Goal: Information Seeking & Learning: Find specific fact

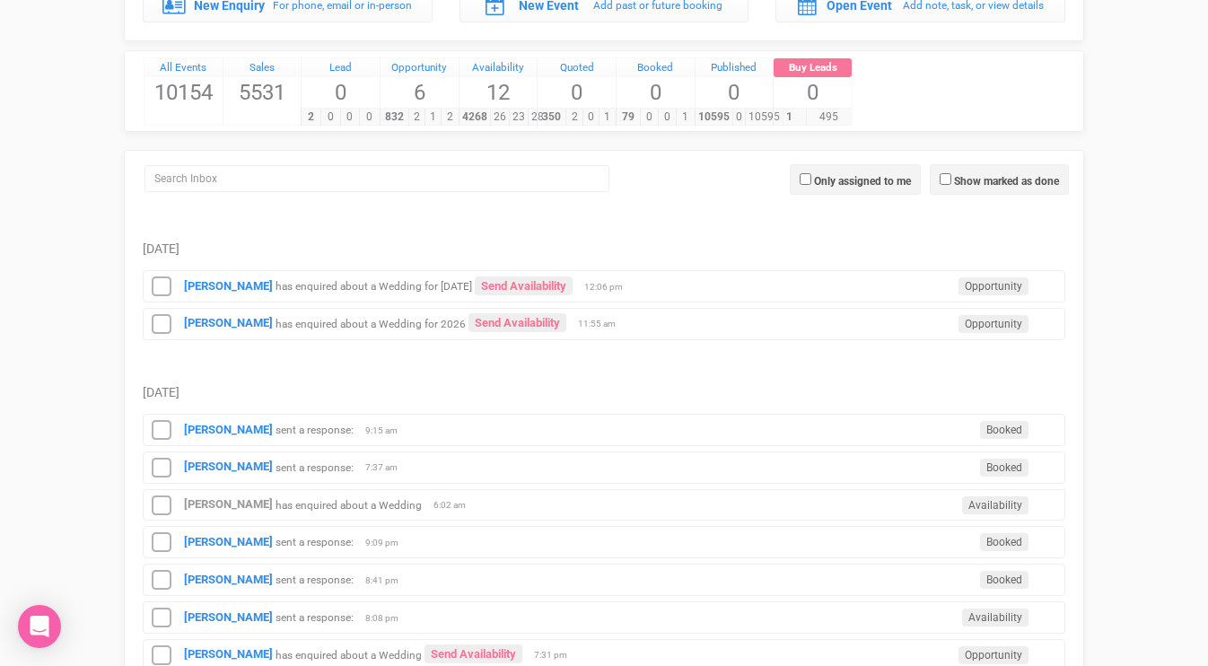
scroll to position [224, 0]
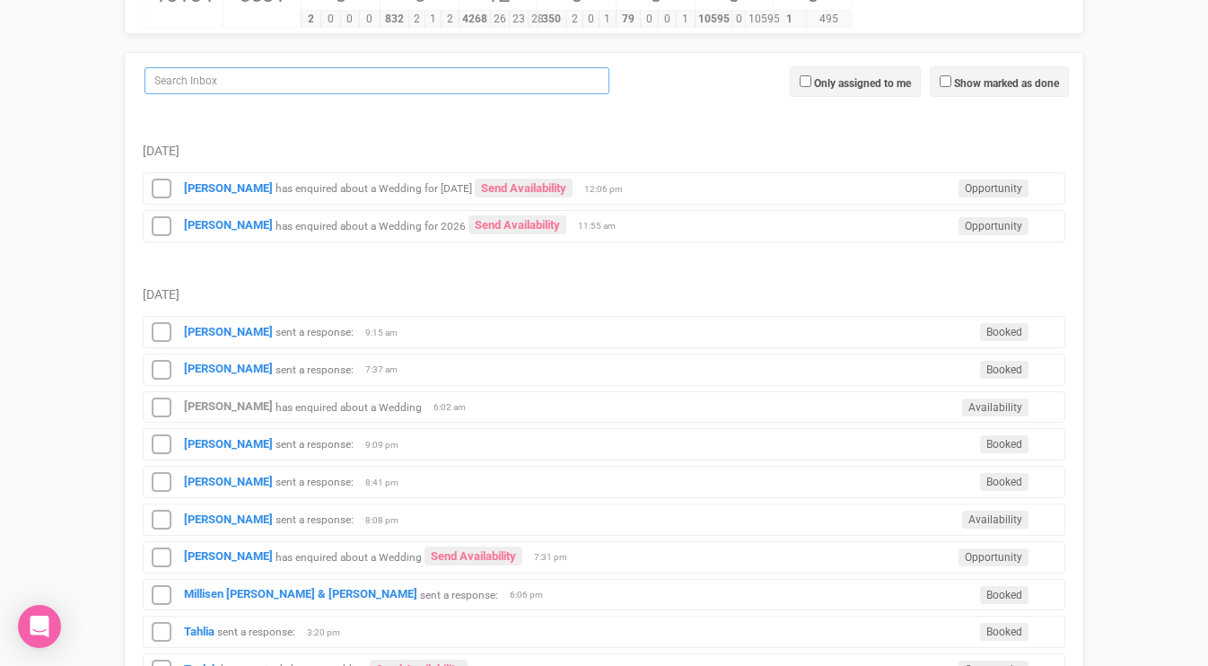
click at [524, 91] on input "search" at bounding box center [377, 80] width 465 height 27
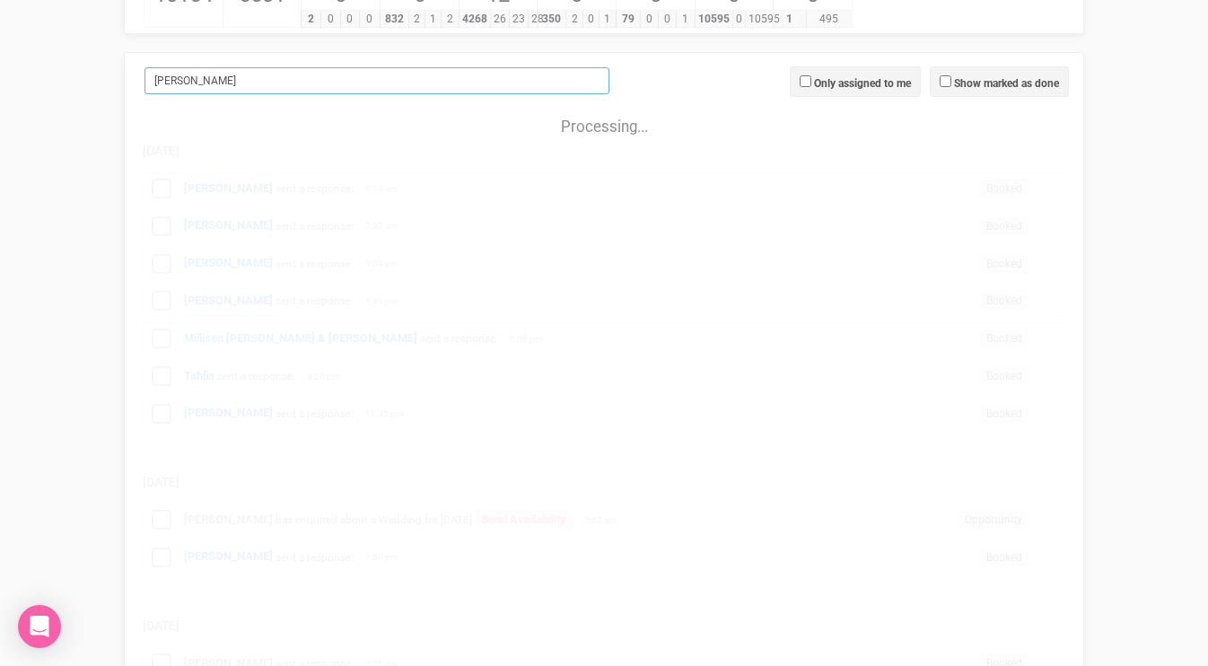
scroll to position [0, 0]
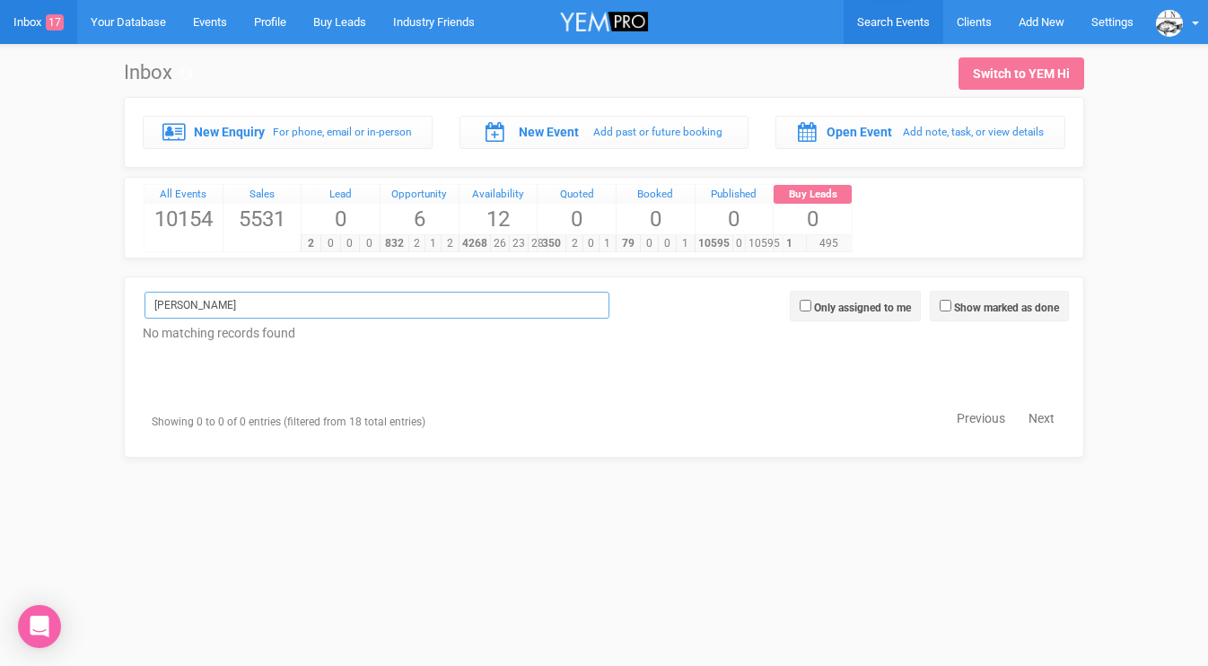
type input "[PERSON_NAME]"
click at [868, 13] on link "Search Events" at bounding box center [894, 22] width 100 height 44
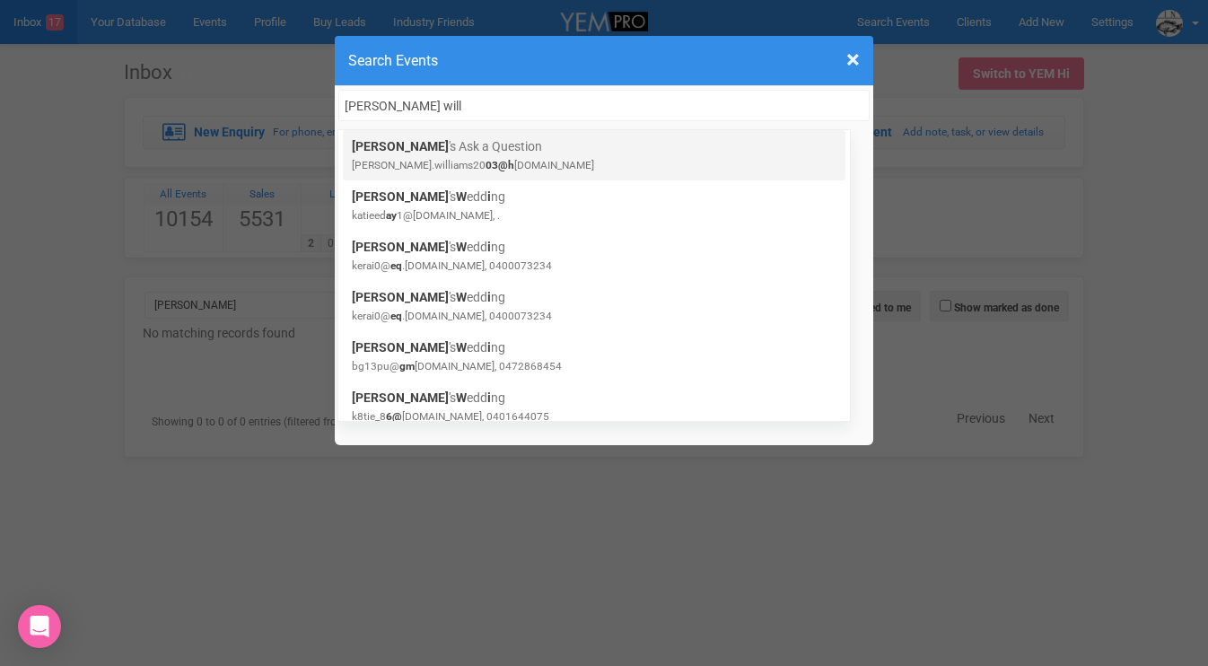
type input "[PERSON_NAME] will"
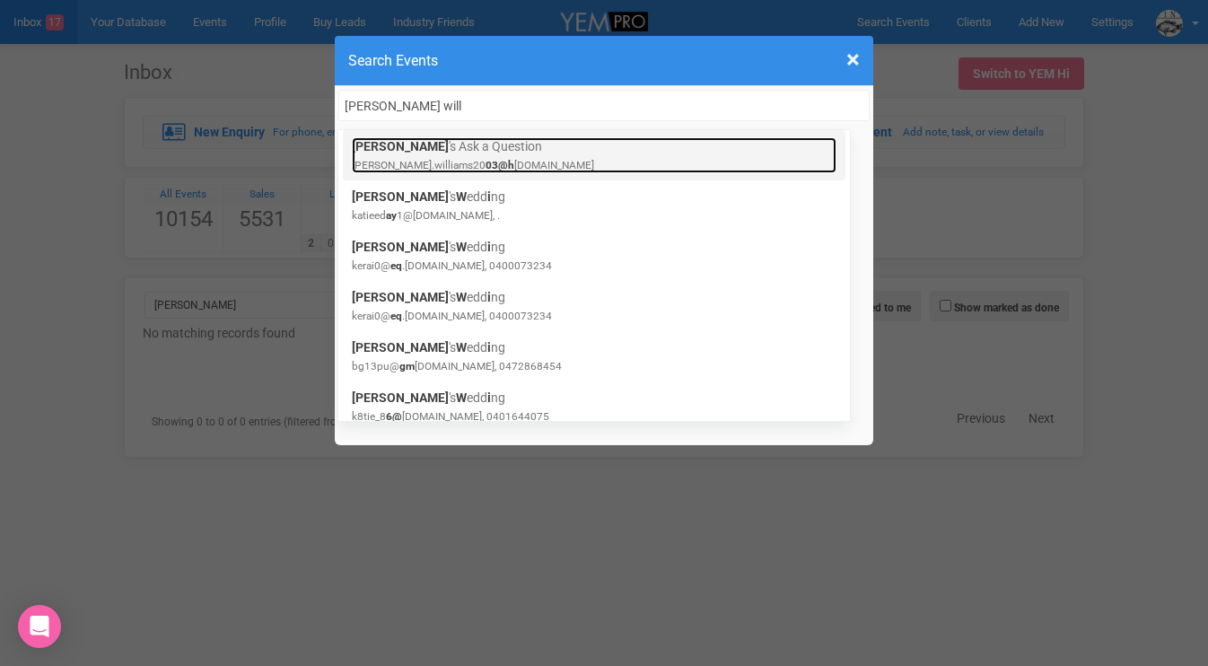
click at [401, 146] on link "[PERSON_NAME] 's Ask a Question [PERSON_NAME].williams20 03@h [DOMAIN_NAME]" at bounding box center [594, 155] width 485 height 36
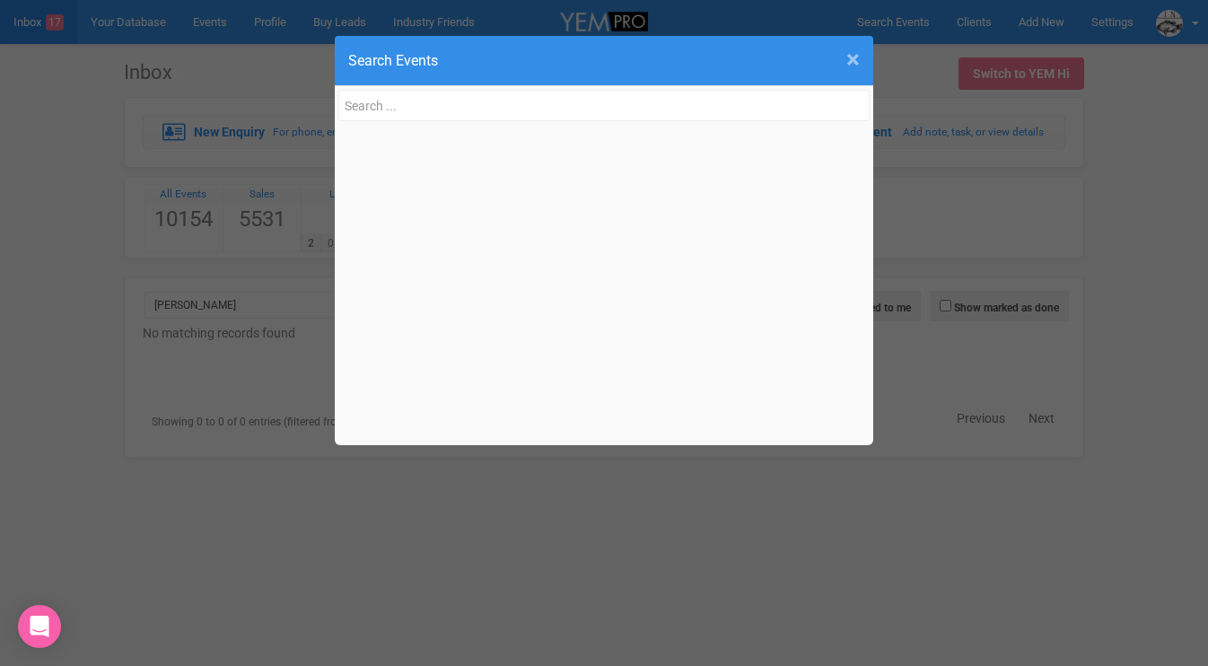
click at [853, 55] on span "×" at bounding box center [853, 60] width 13 height 30
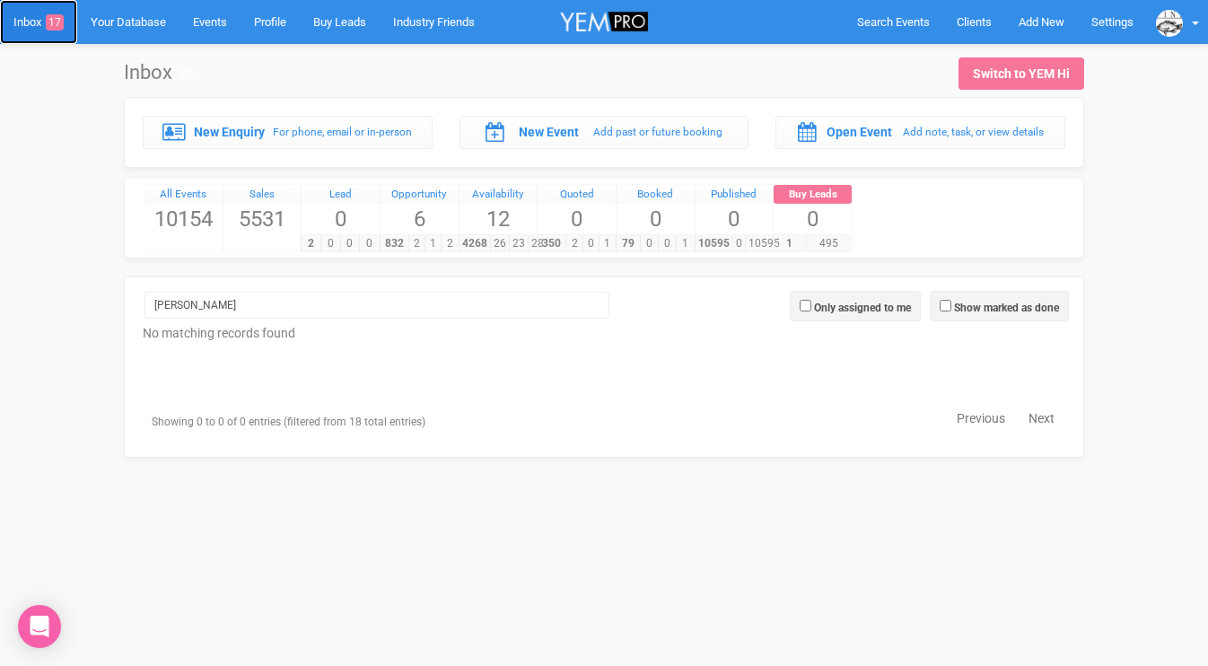
click at [31, 20] on link "Inbox 17" at bounding box center [38, 22] width 77 height 44
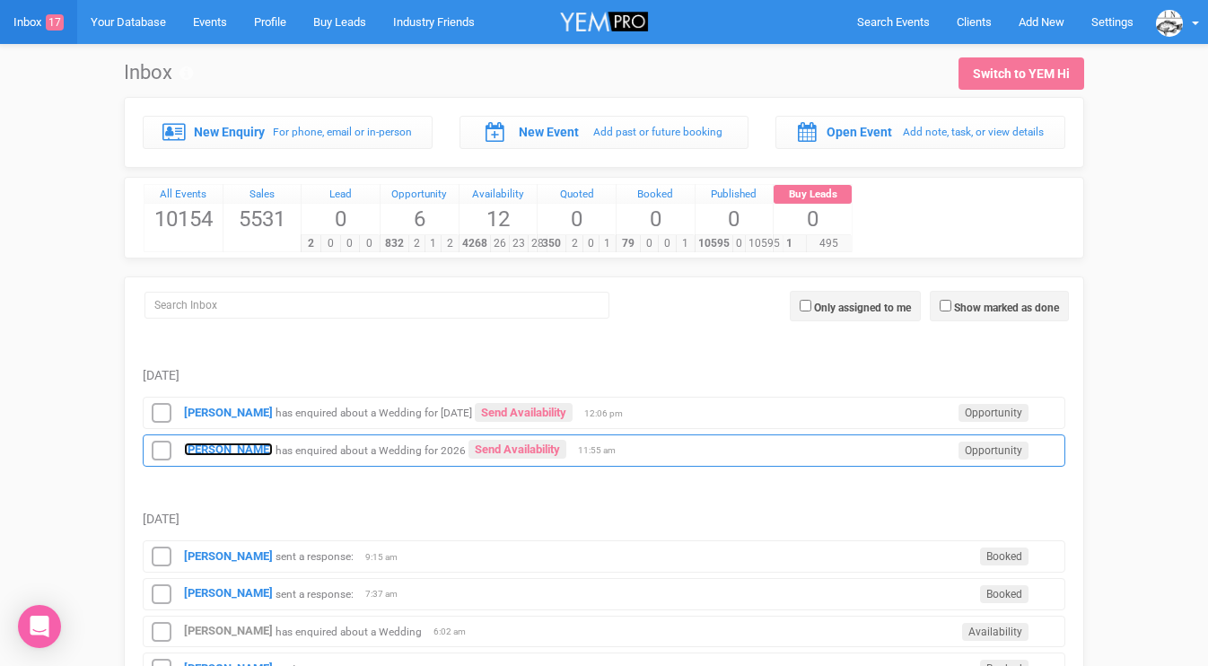
click at [209, 443] on strong "[PERSON_NAME]" at bounding box center [228, 449] width 89 height 13
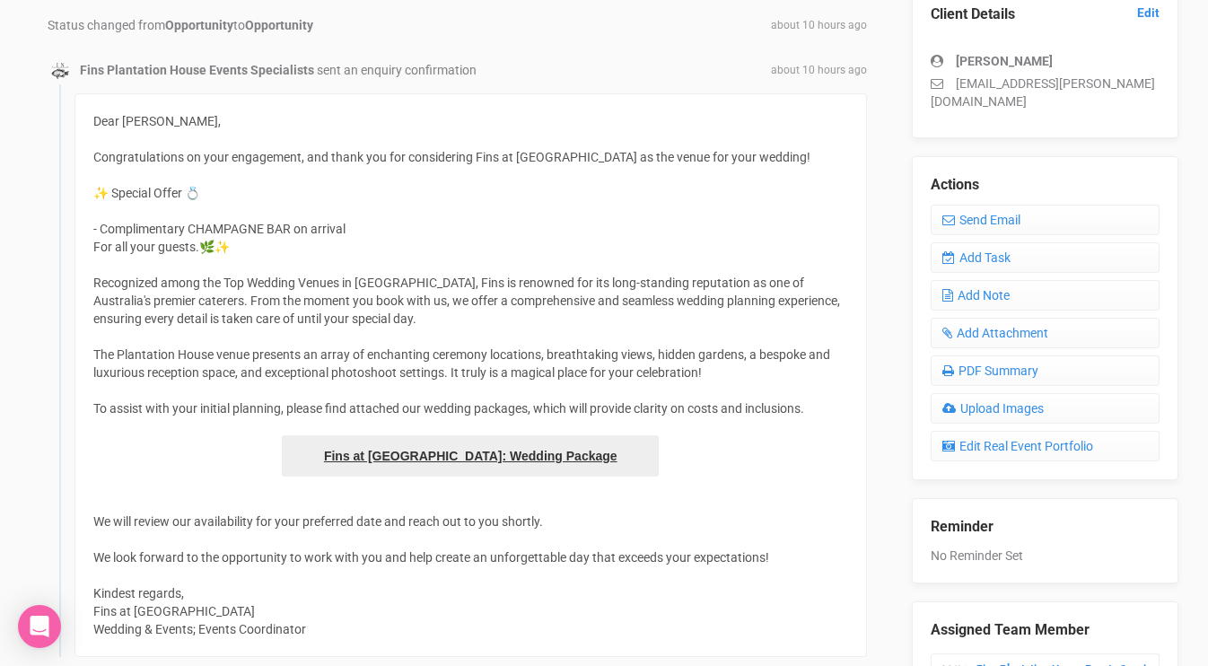
scroll to position [477, 0]
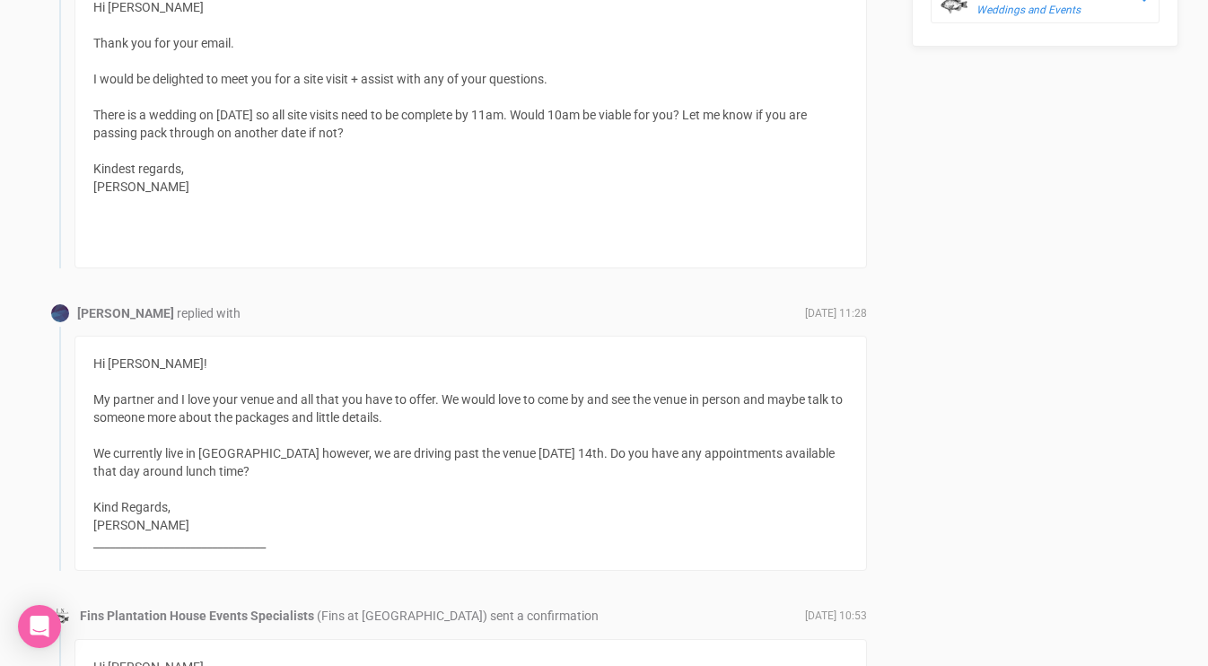
scroll to position [1169, 0]
